Goal: Information Seeking & Learning: Understand process/instructions

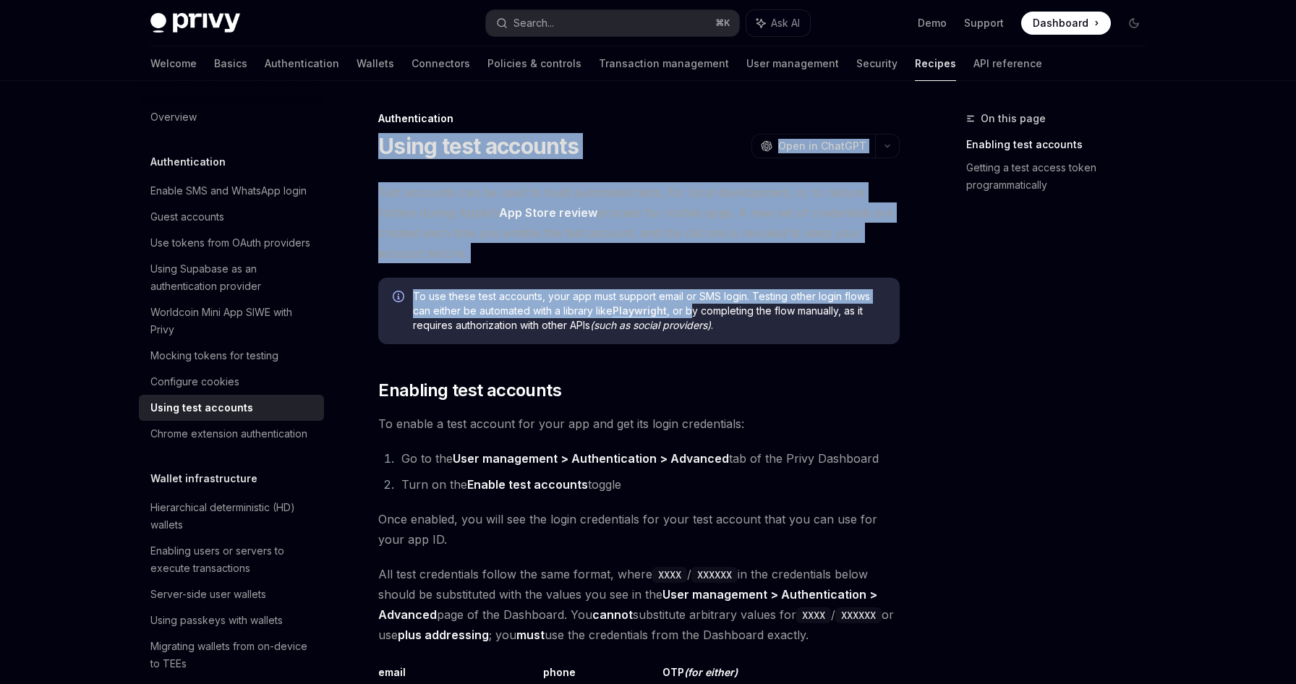
drag, startPoint x: 377, startPoint y: 154, endPoint x: 693, endPoint y: 315, distance: 354.7
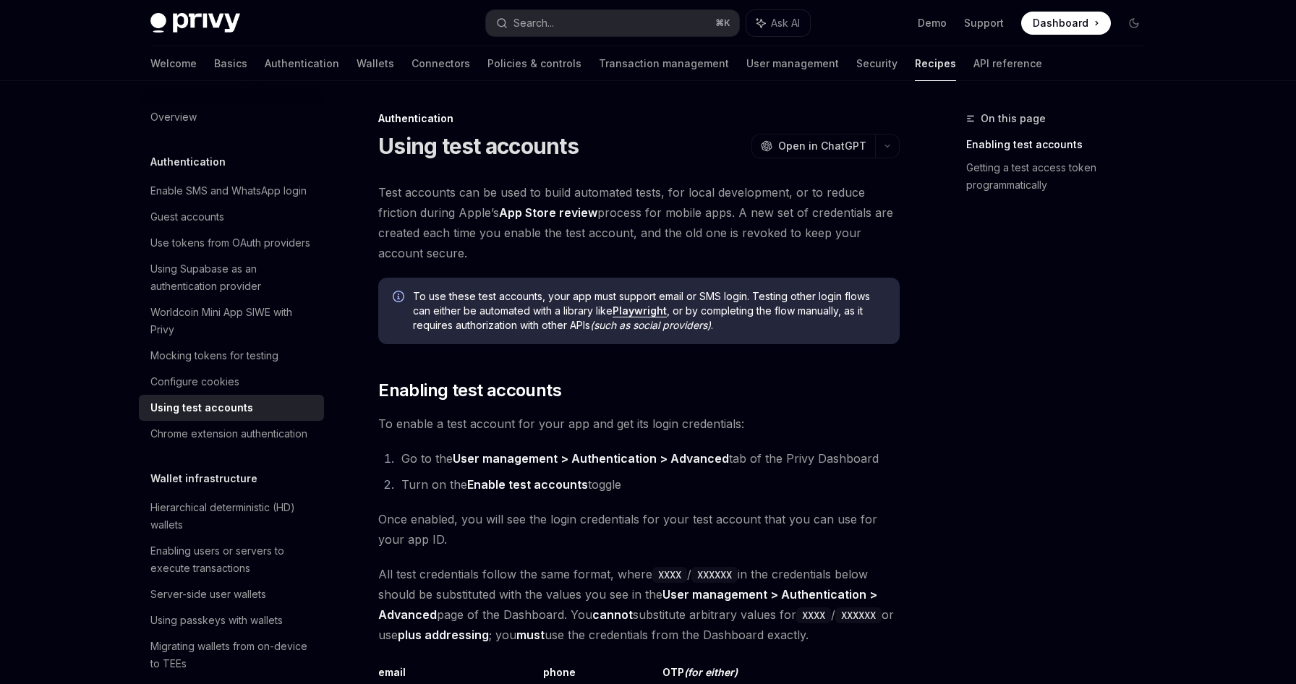
click at [783, 338] on div "To use these test accounts, your app must support email or SMS login. Testing o…" at bounding box center [638, 311] width 521 height 67
drag, startPoint x: 568, startPoint y: 310, endPoint x: 565, endPoint y: 298, distance: 12.6
click at [565, 298] on span "To use these test accounts, your app must support email or SMS login. Testing o…" at bounding box center [649, 310] width 472 height 43
click at [806, 300] on span "To use these test accounts, your app must support email or SMS login. Testing o…" at bounding box center [649, 310] width 472 height 43
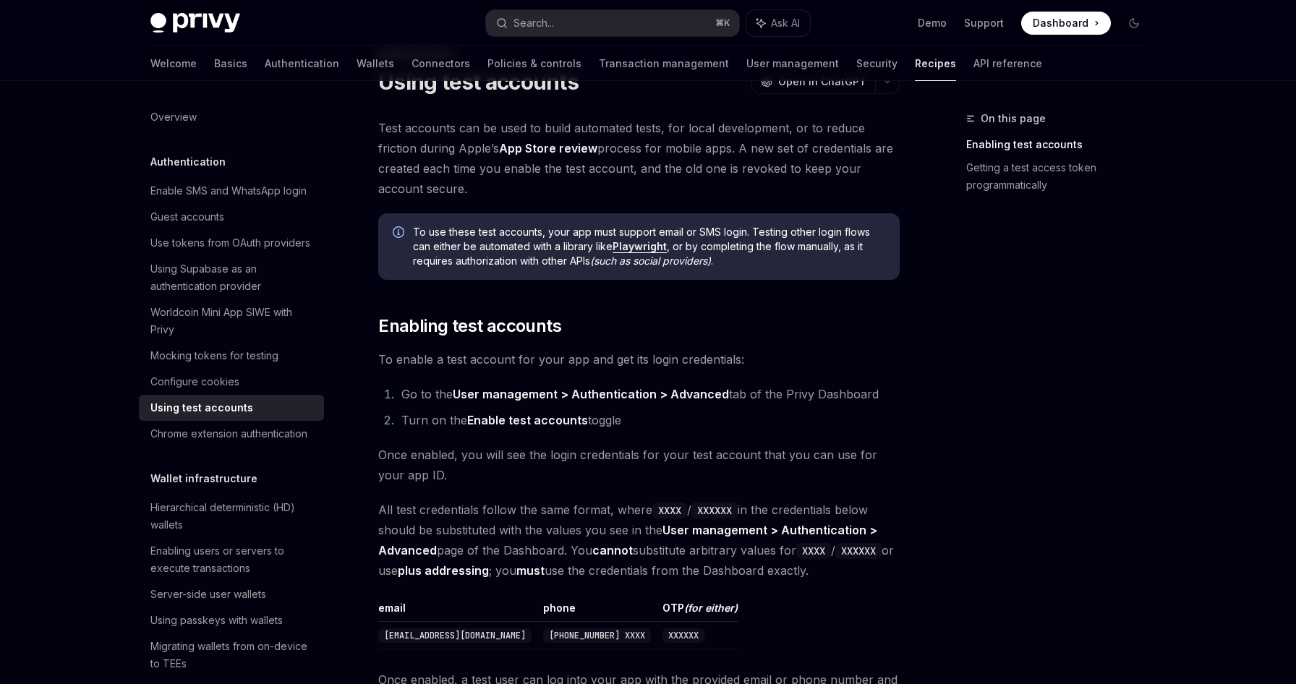
scroll to position [72, 0]
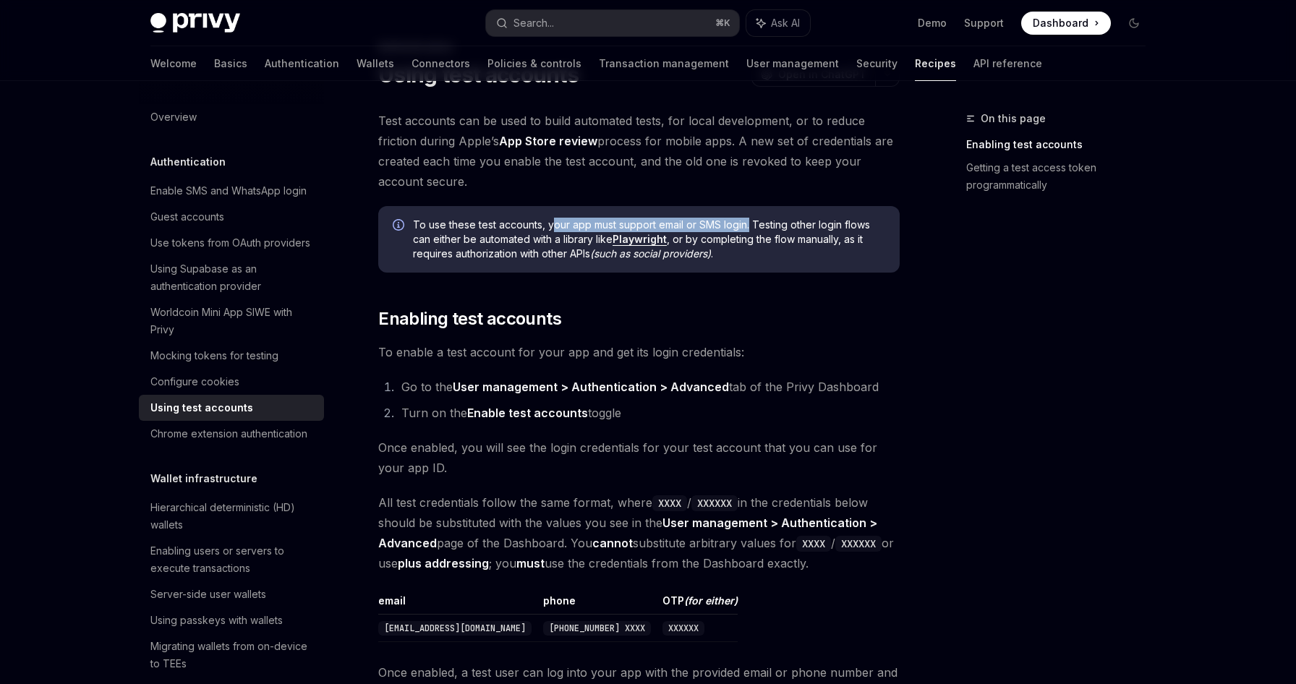
drag, startPoint x: 552, startPoint y: 224, endPoint x: 748, endPoint y: 230, distance: 196.7
click at [748, 230] on span "To use these test accounts, your app must support email or SMS login. Testing o…" at bounding box center [649, 239] width 472 height 43
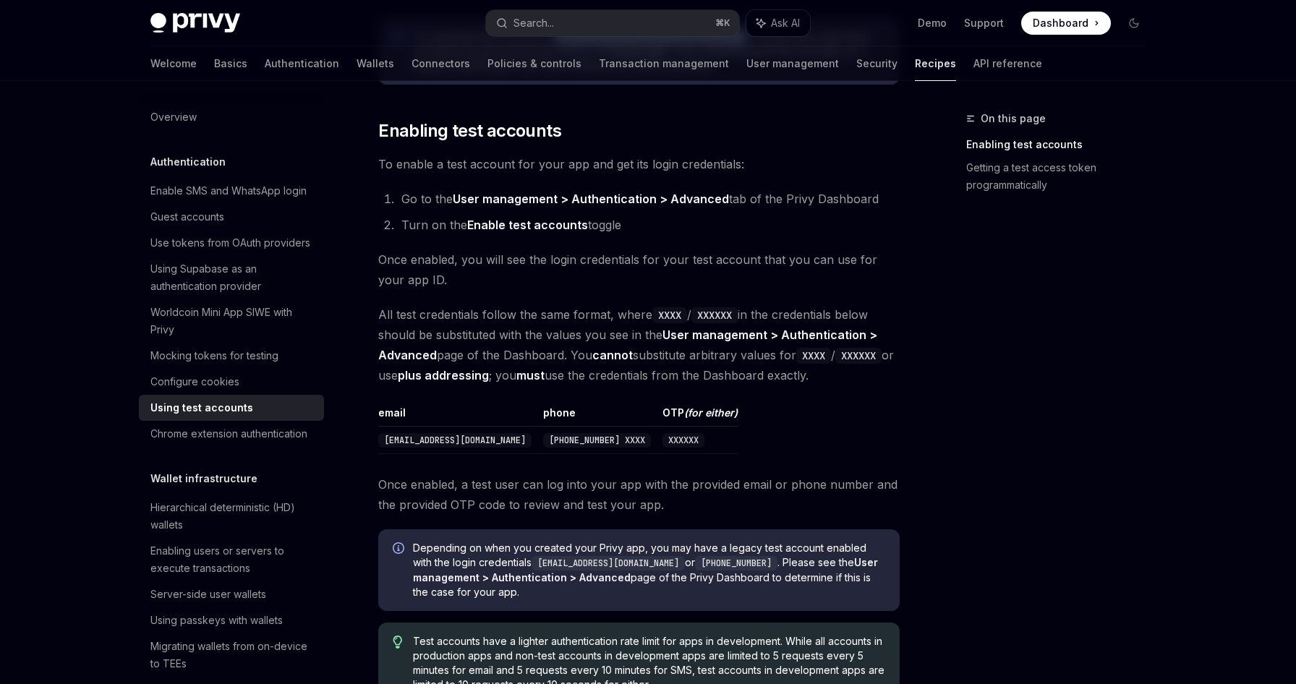
scroll to position [285, 0]
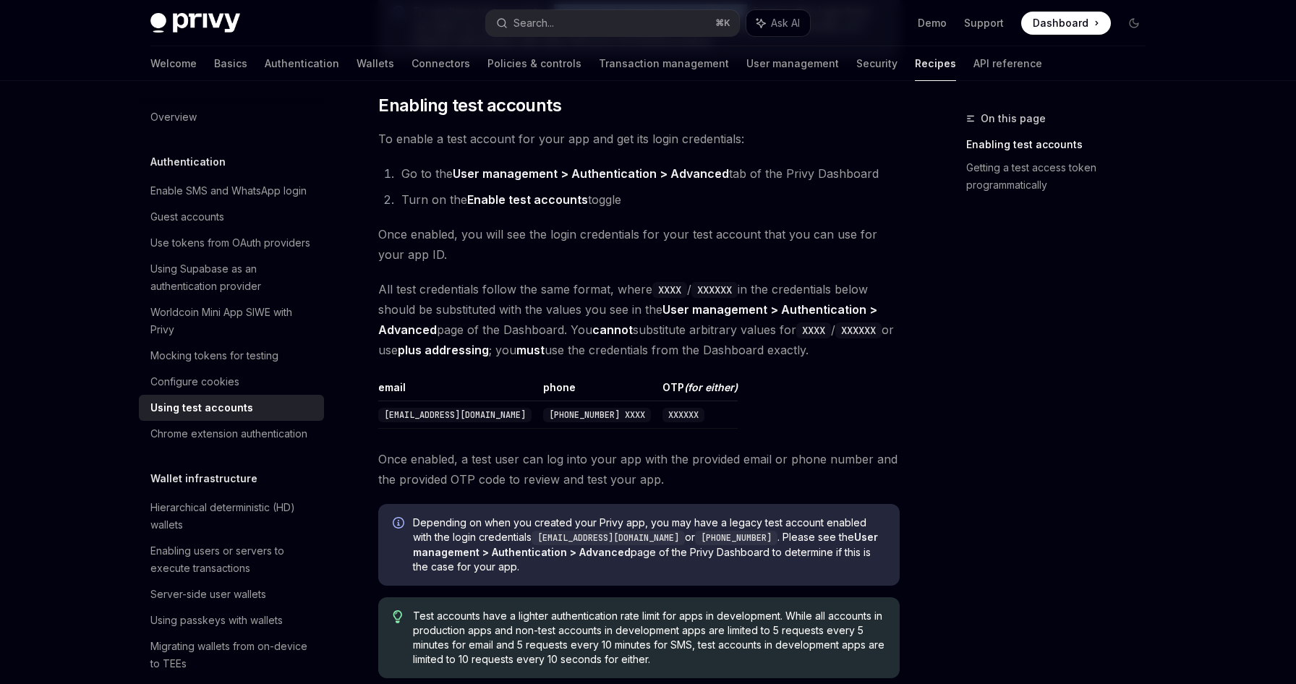
click at [412, 195] on li "Turn on the Enable test accounts toggle" at bounding box center [648, 199] width 502 height 20
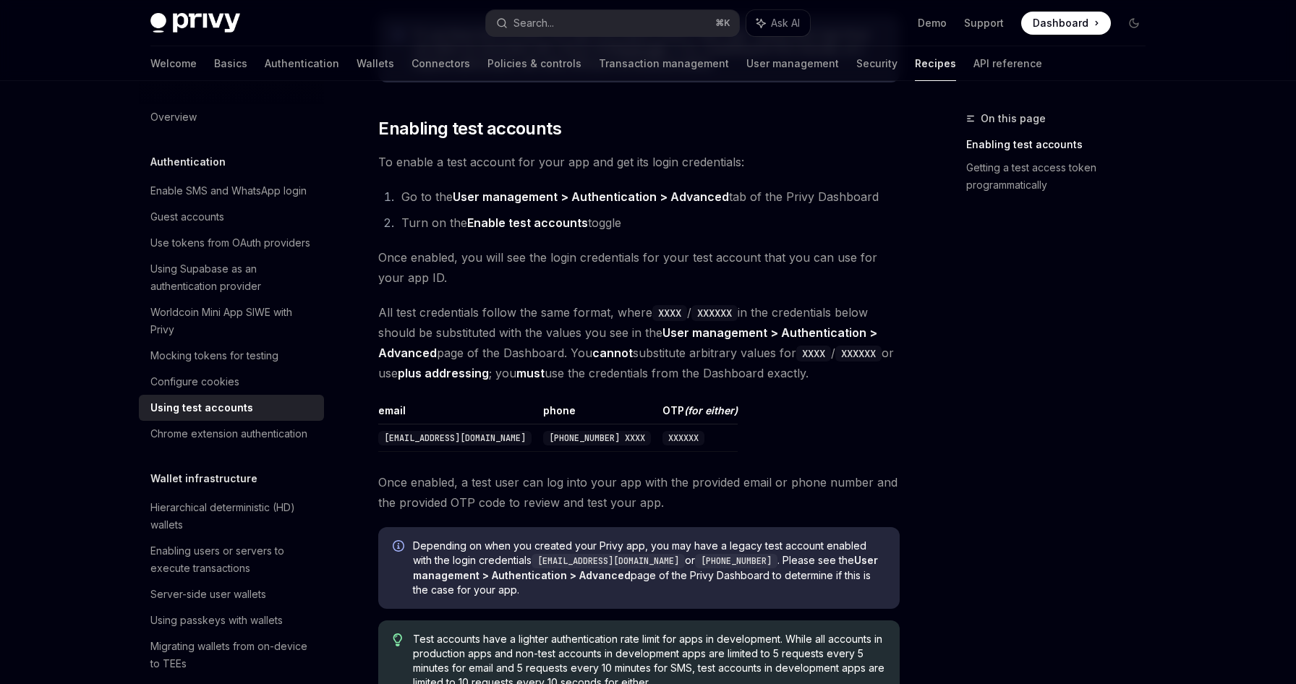
scroll to position [199, 0]
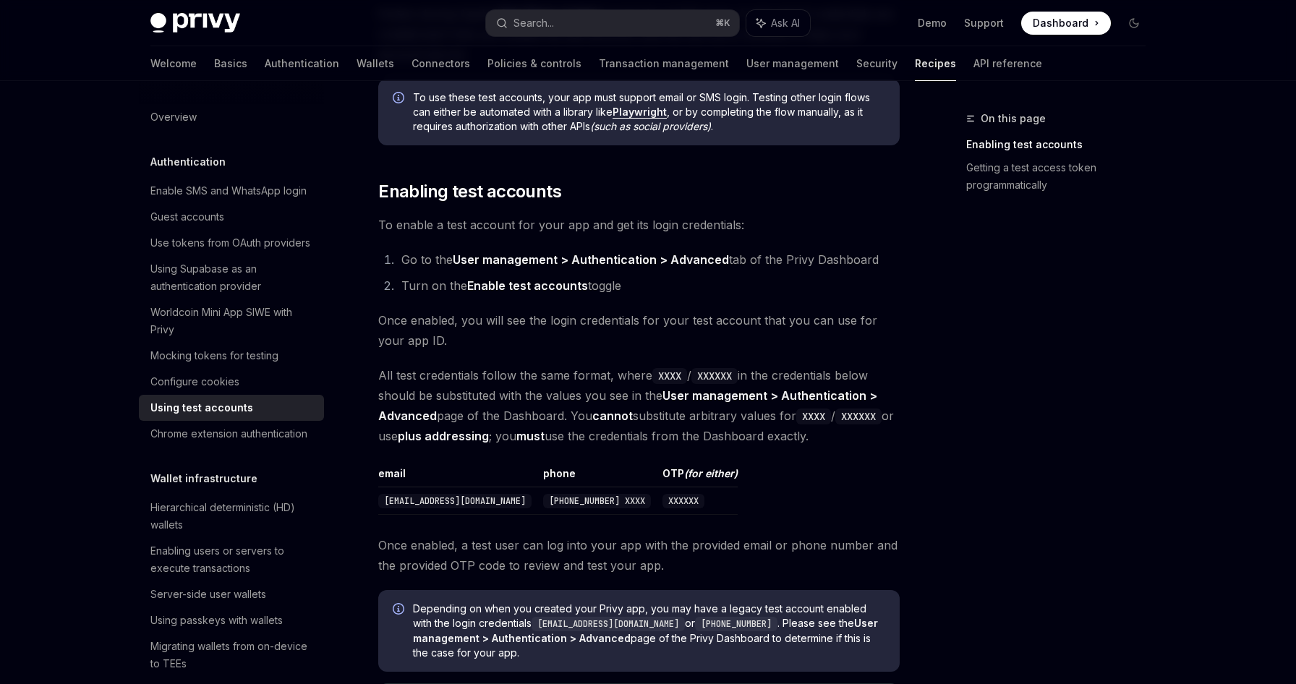
click at [492, 272] on ol "Go to the User management > Authentication > Advanced tab of the Privy Dashboar…" at bounding box center [638, 272] width 521 height 46
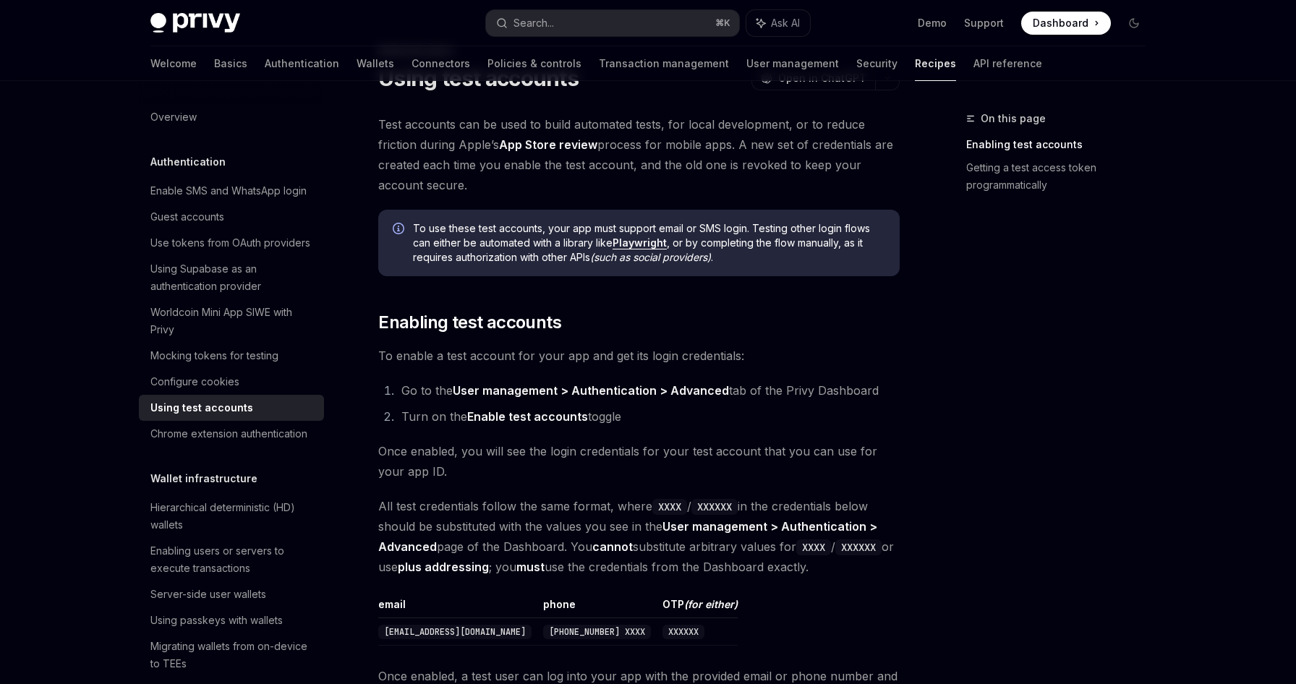
scroll to position [0, 0]
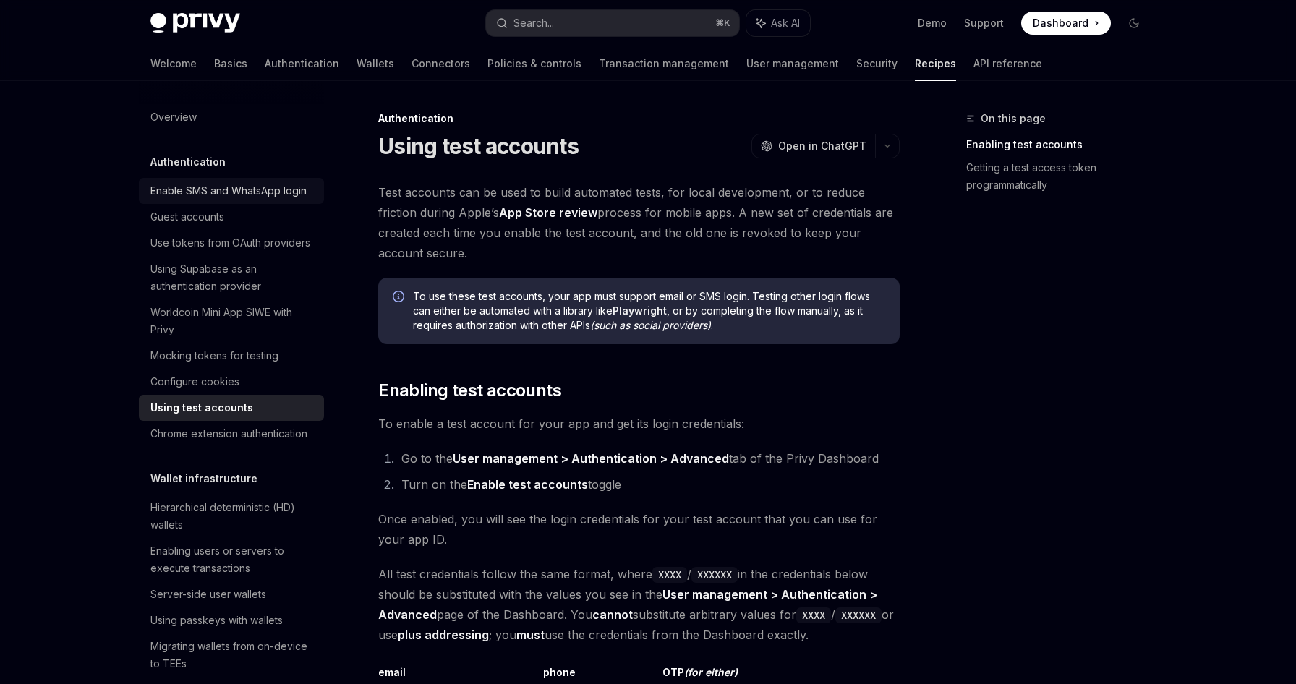
click at [189, 187] on div "Enable SMS and WhatsApp login" at bounding box center [228, 190] width 156 height 17
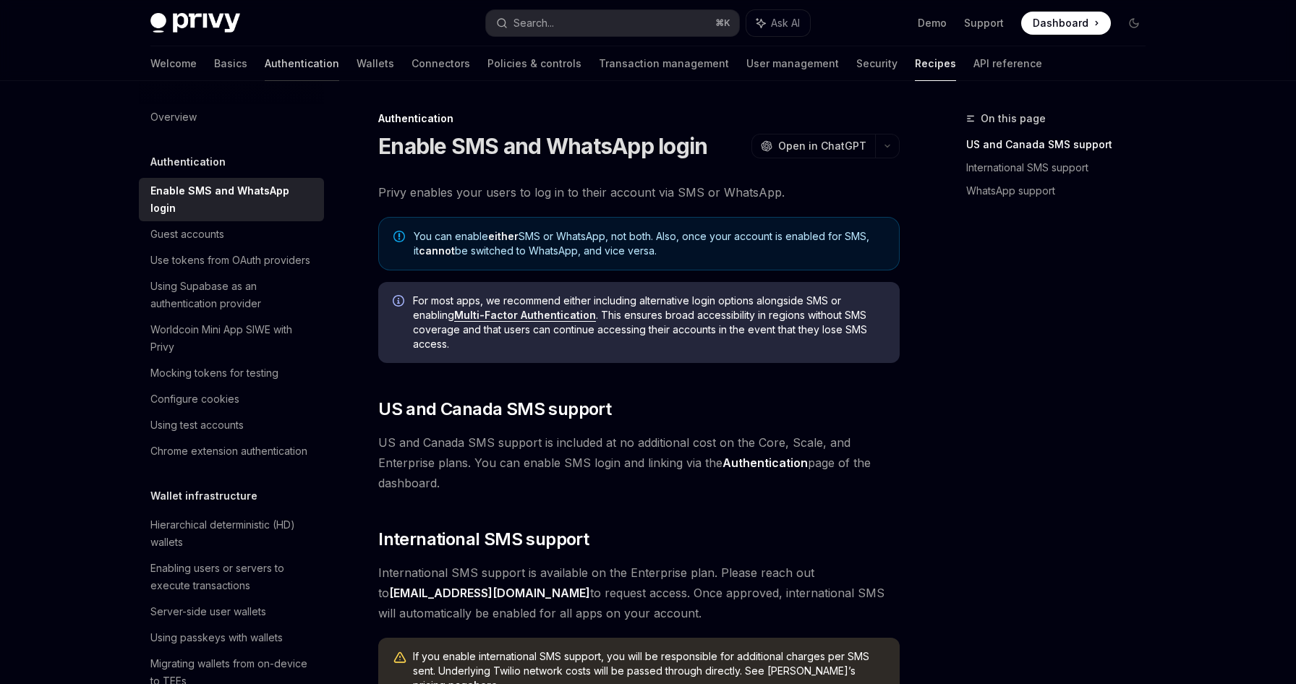
click at [265, 67] on link "Authentication" at bounding box center [302, 63] width 74 height 35
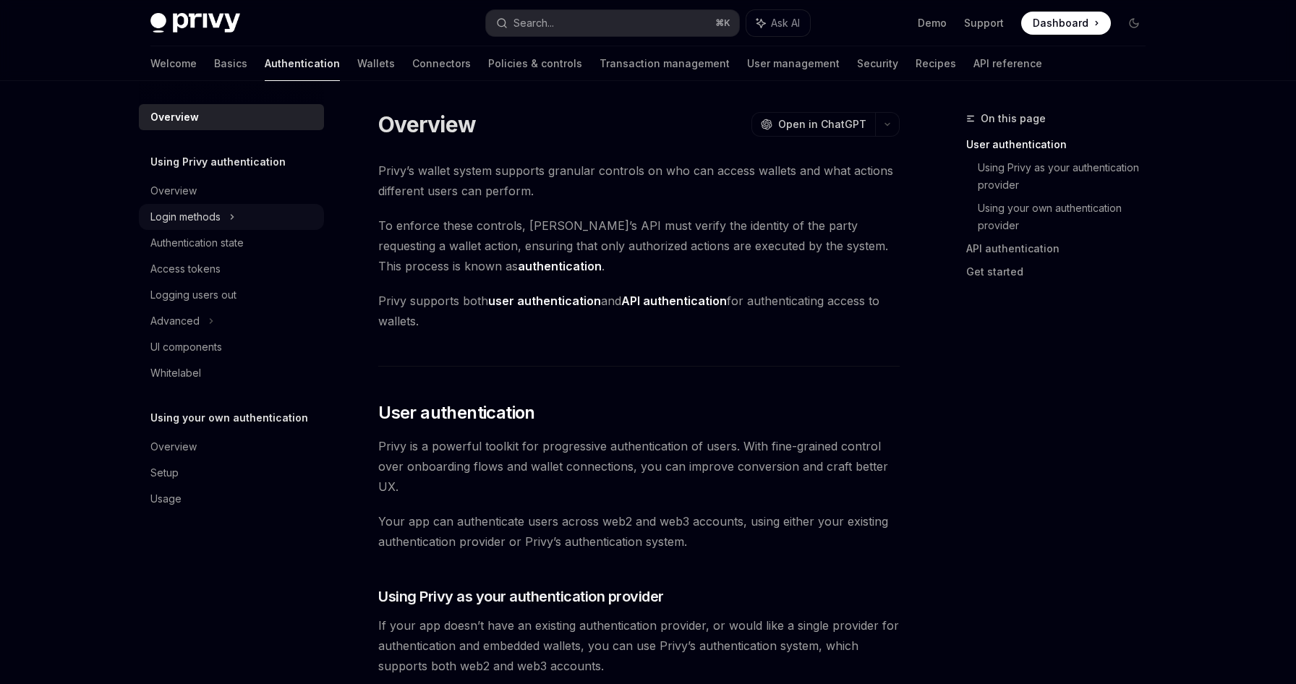
click at [218, 208] on div "Login methods" at bounding box center [185, 216] width 70 height 17
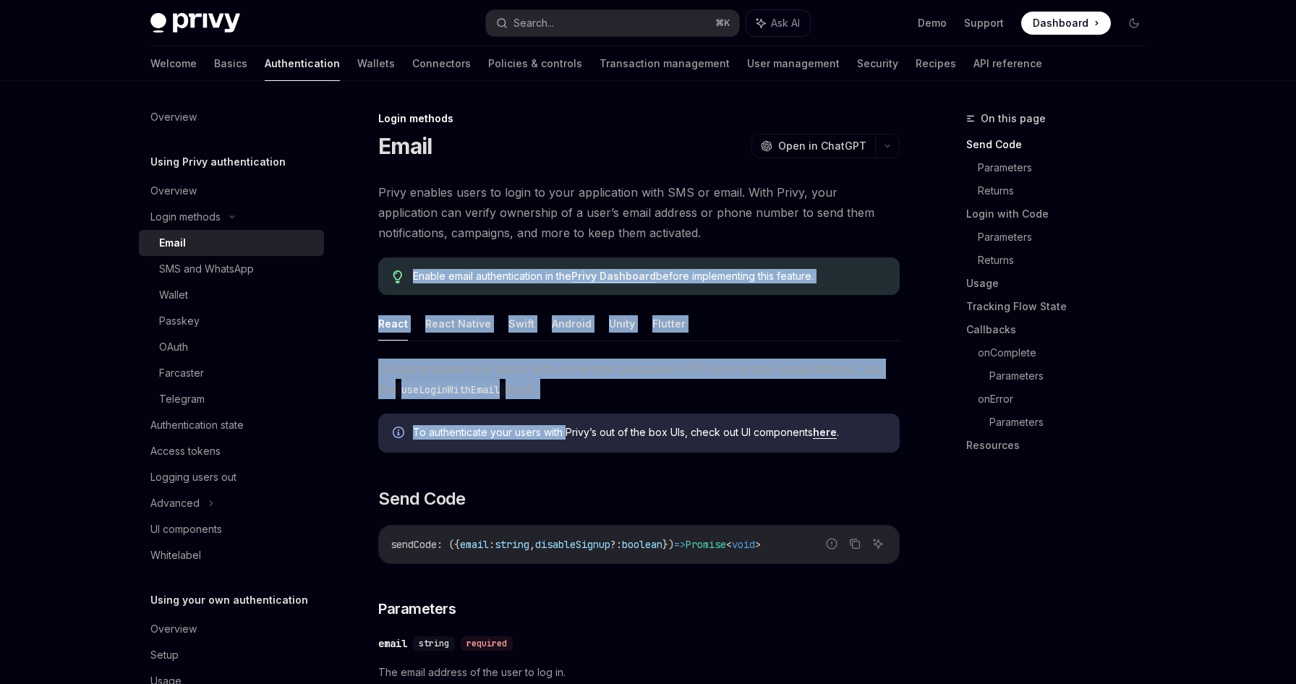
drag, startPoint x: 404, startPoint y: 282, endPoint x: 567, endPoint y: 432, distance: 221.0
click at [357, 62] on link "Wallets" at bounding box center [376, 63] width 38 height 35
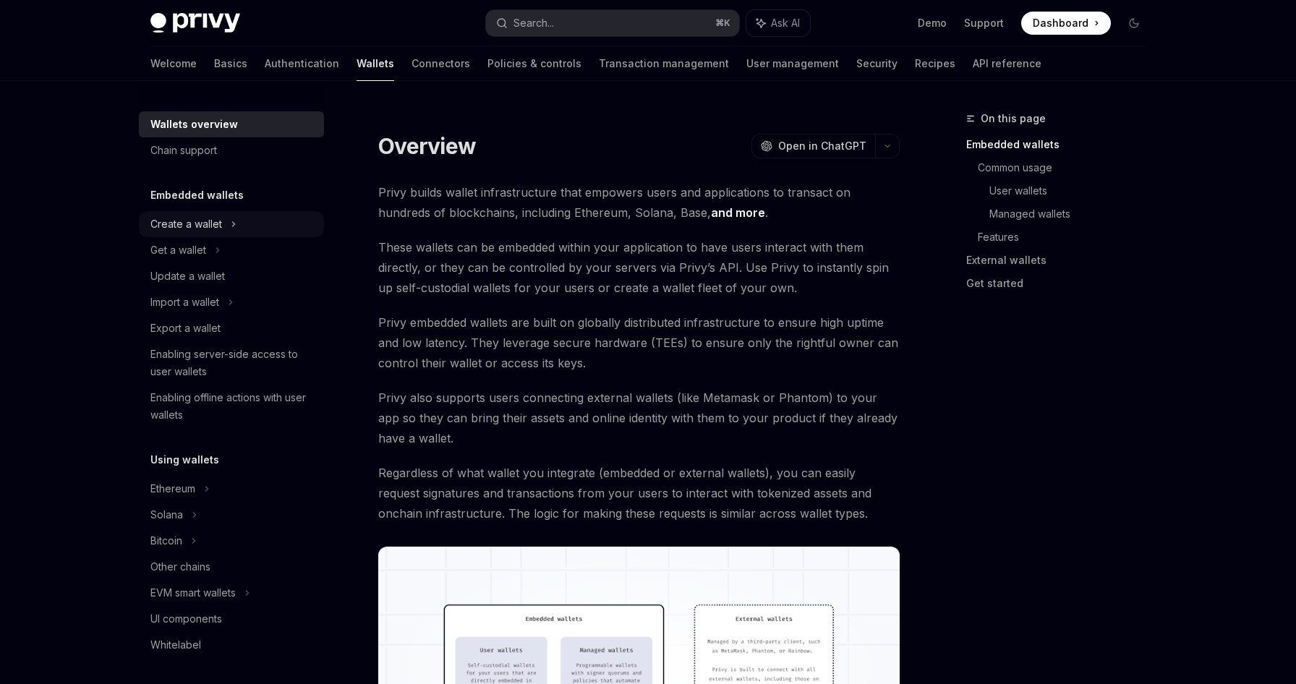
click at [212, 233] on div "Create a wallet" at bounding box center [231, 224] width 185 height 26
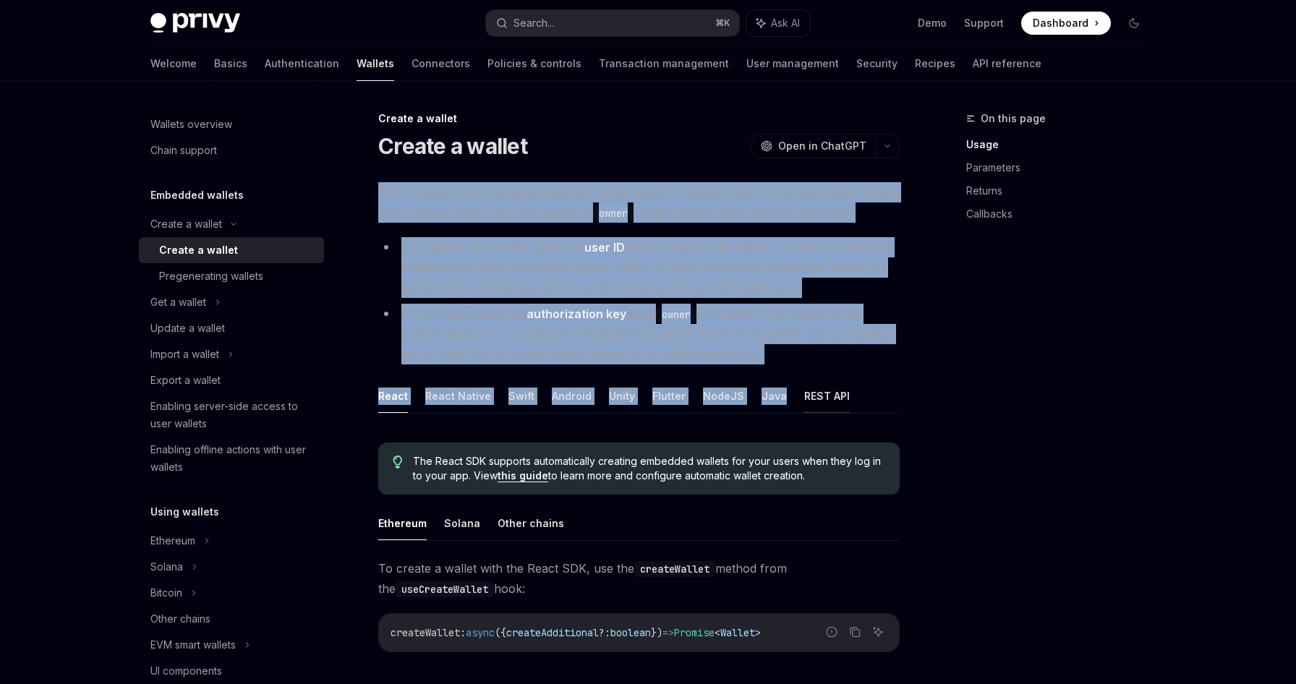
drag, startPoint x: 378, startPoint y: 192, endPoint x: 816, endPoint y: 410, distance: 488.6
click at [805, 360] on li "Or, you can specify an authorization key as an owner on a wallet. The holder of…" at bounding box center [638, 334] width 521 height 61
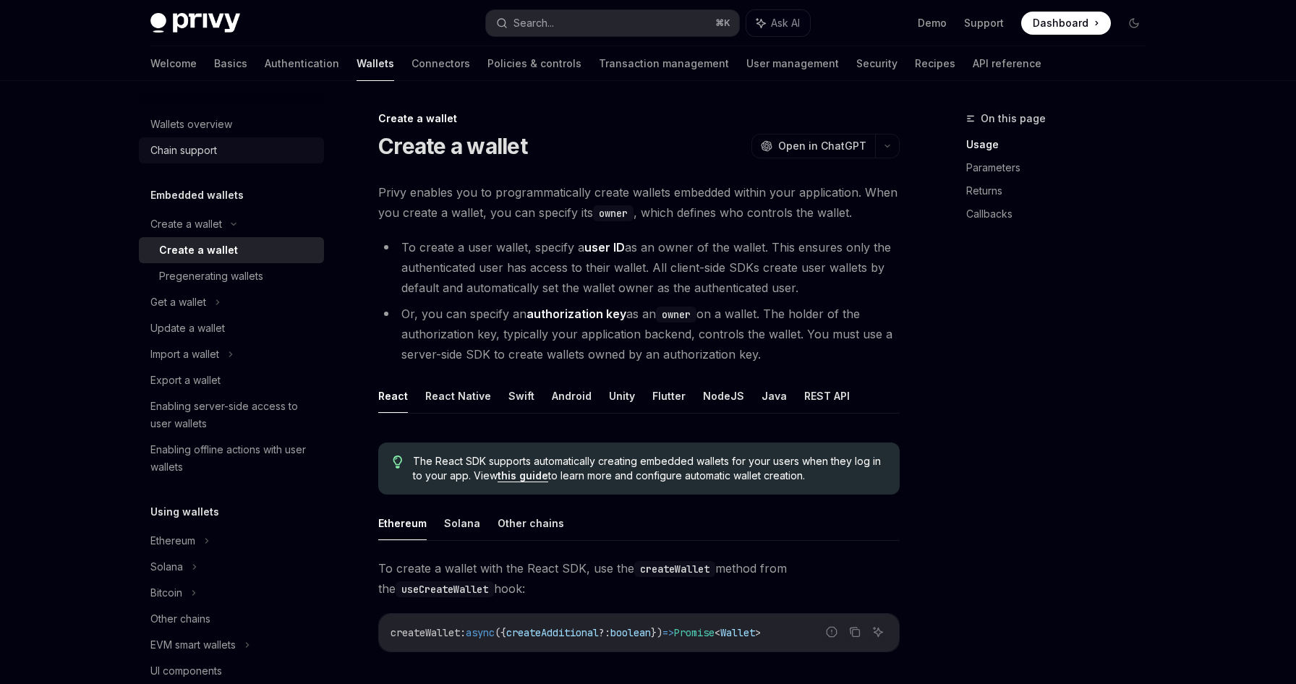
click at [215, 147] on div "Chain support" at bounding box center [183, 150] width 67 height 17
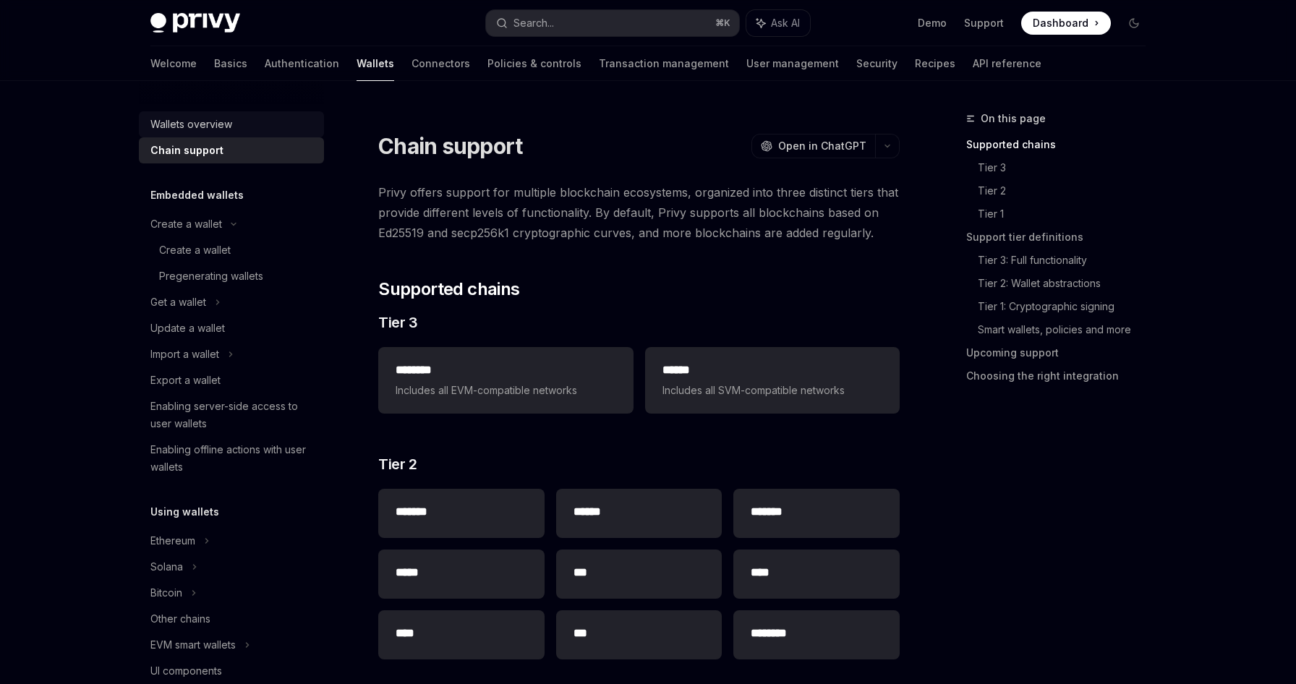
click at [208, 127] on div "Wallets overview" at bounding box center [191, 124] width 82 height 17
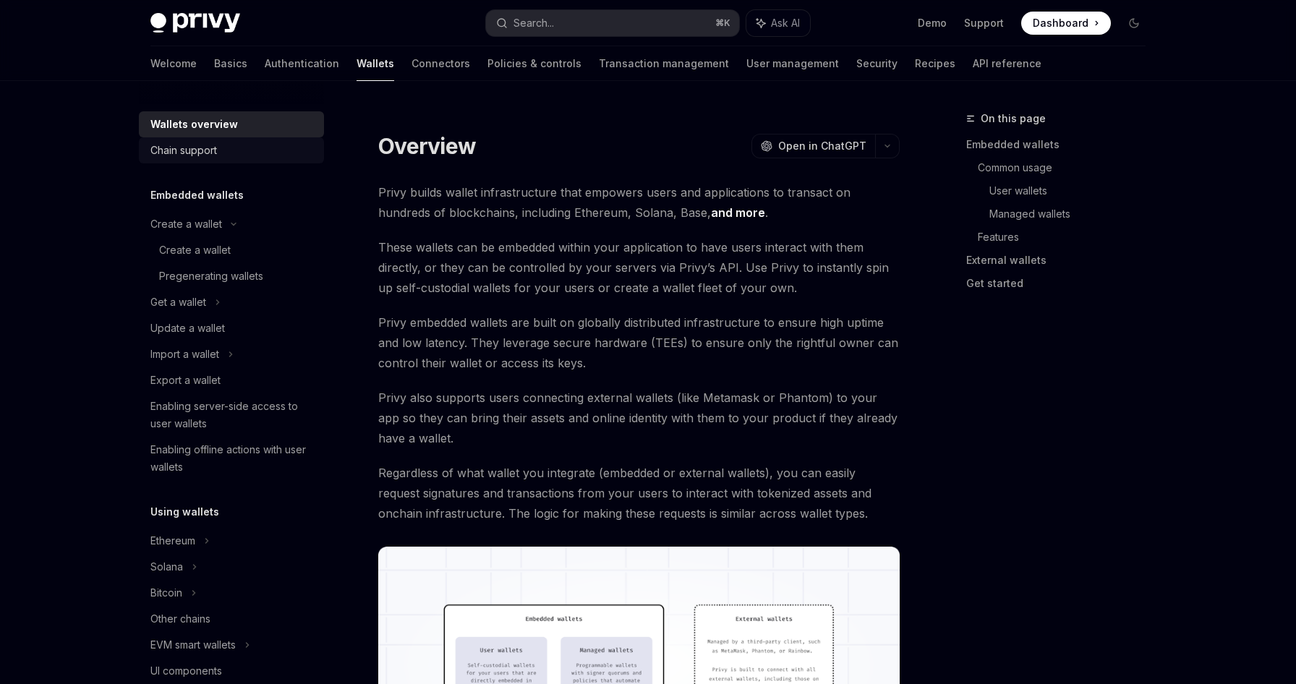
click at [204, 155] on div "Chain support" at bounding box center [183, 150] width 67 height 17
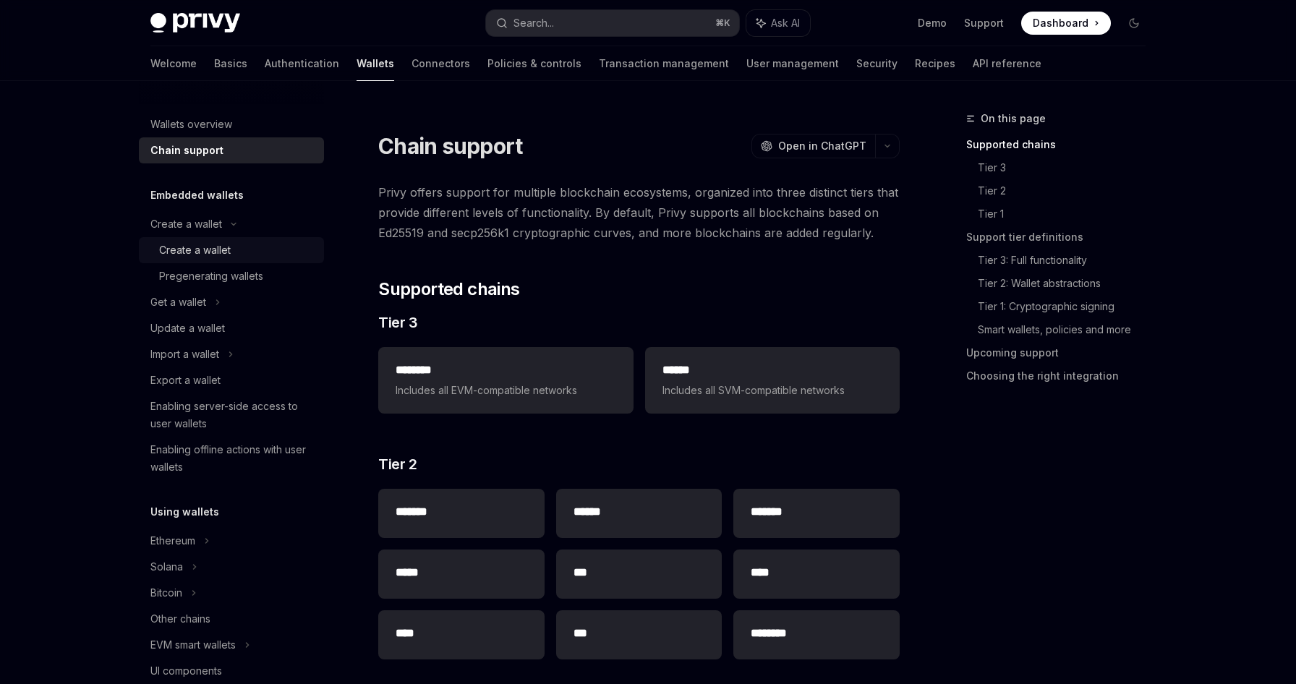
click at [193, 245] on div "Create a wallet" at bounding box center [195, 249] width 72 height 17
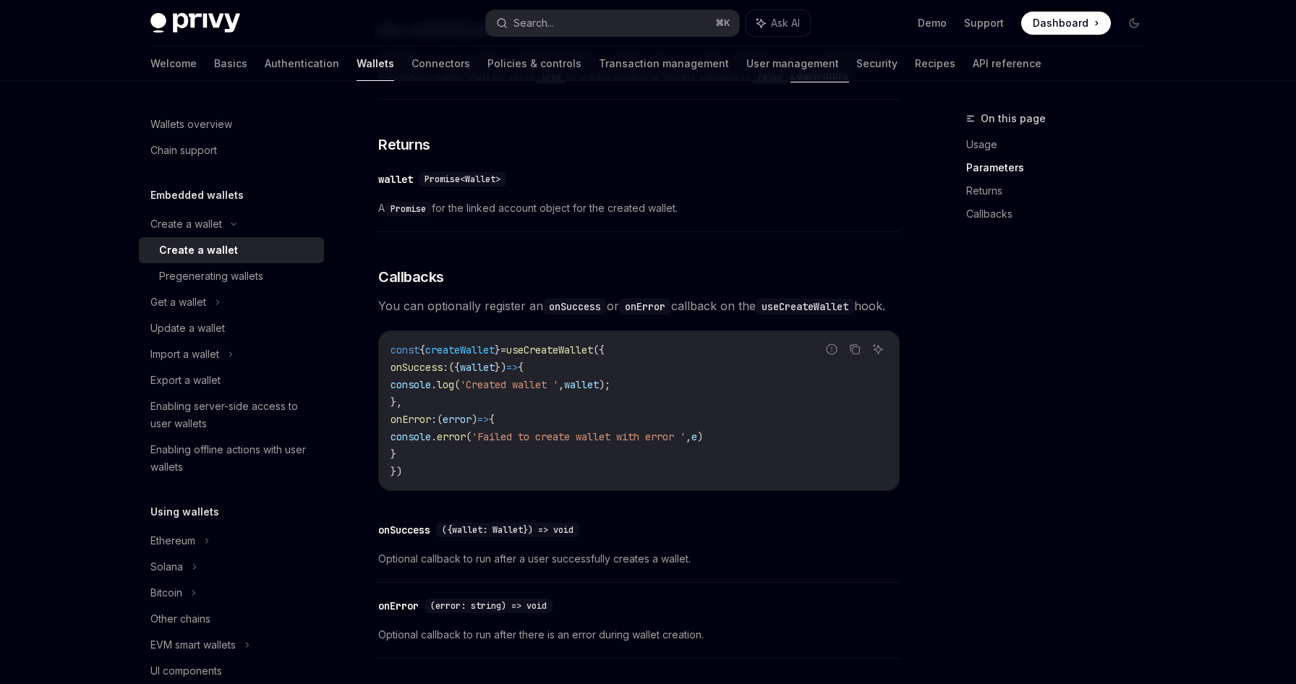
type textarea "*"
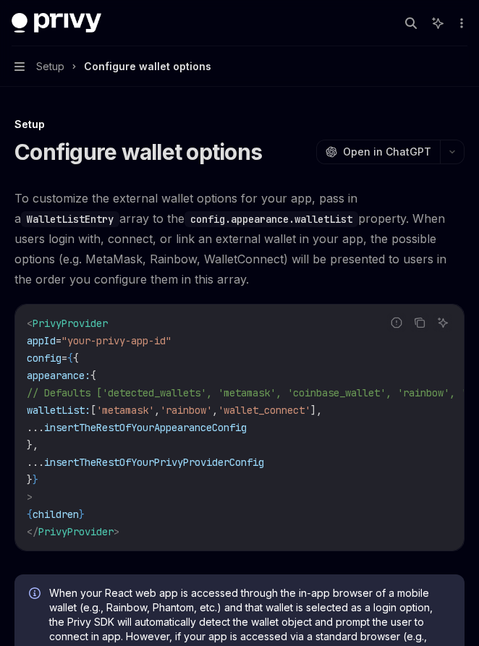
type textarea "*"
